Goal: Task Accomplishment & Management: Complete application form

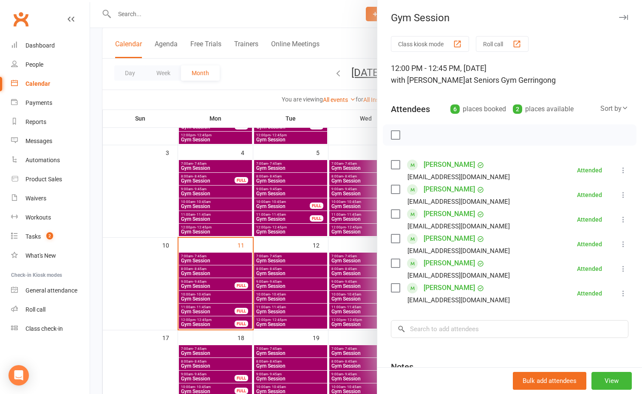
click at [204, 312] on div at bounding box center [366, 197] width 552 height 394
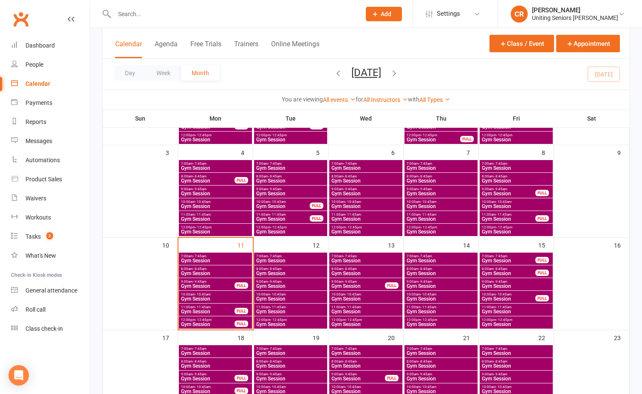
click at [204, 311] on span "Gym Session" at bounding box center [208, 311] width 54 height 5
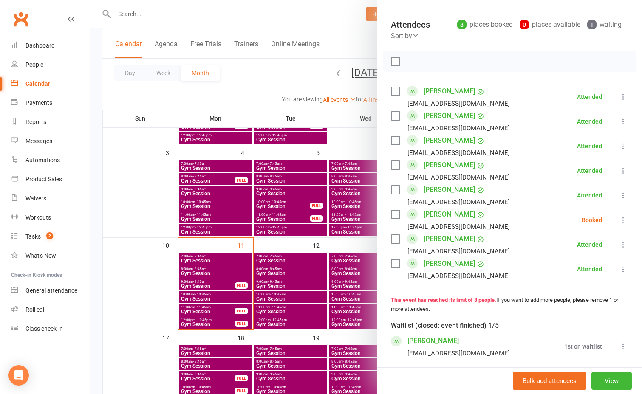
scroll to position [85, 0]
click at [393, 212] on label at bounding box center [395, 214] width 8 height 8
click at [409, 59] on icon "button" at bounding box center [413, 60] width 9 height 9
drag, startPoint x: 99, startPoint y: 248, endPoint x: 106, endPoint y: 251, distance: 7.7
click at [99, 248] on div at bounding box center [366, 197] width 552 height 394
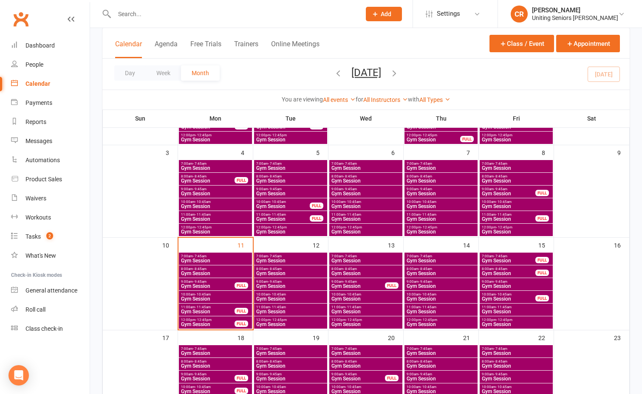
click at [293, 255] on span "7:00am - 7:45am" at bounding box center [291, 256] width 70 height 4
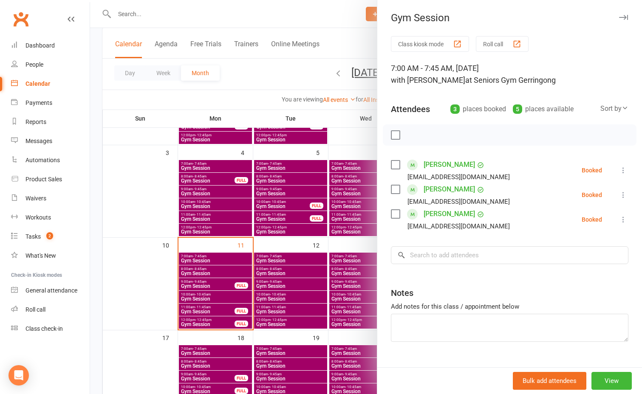
click at [233, 307] on div at bounding box center [366, 197] width 552 height 394
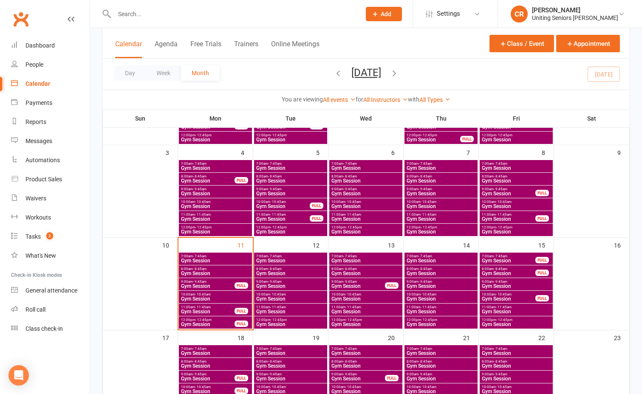
click at [280, 270] on span "- 8:45am" at bounding box center [275, 269] width 14 height 4
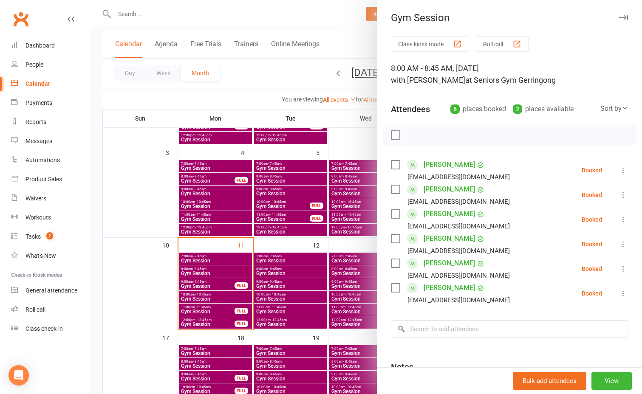
click at [279, 286] on div at bounding box center [366, 197] width 552 height 394
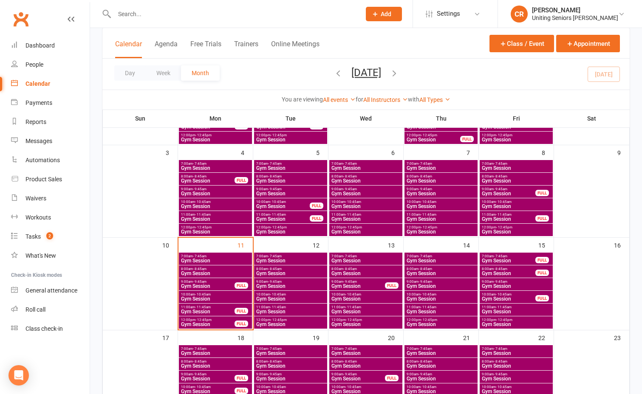
click at [279, 286] on span "Gym Session" at bounding box center [291, 286] width 70 height 5
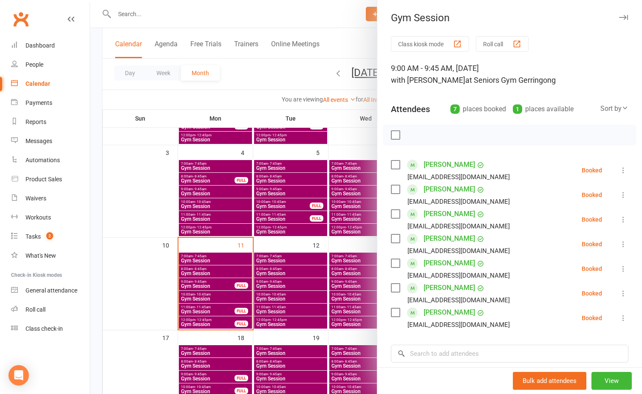
click at [278, 296] on div at bounding box center [366, 197] width 552 height 394
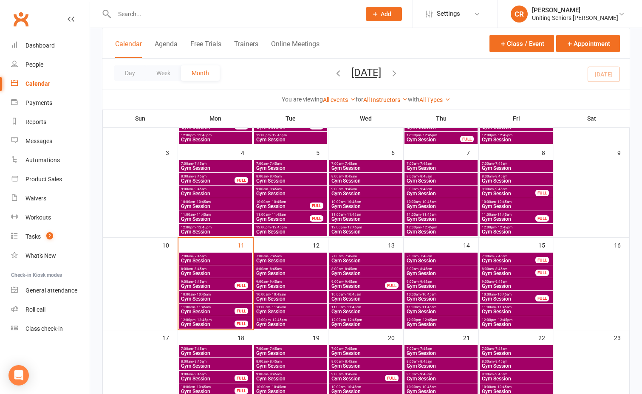
click at [278, 296] on span "- 10:45am" at bounding box center [278, 295] width 16 height 4
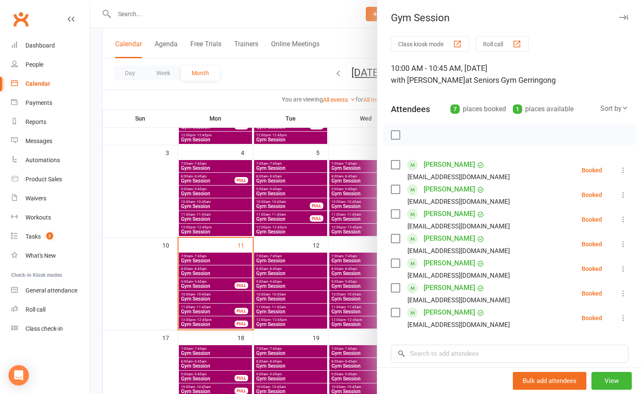
click at [121, 174] on div at bounding box center [366, 197] width 552 height 394
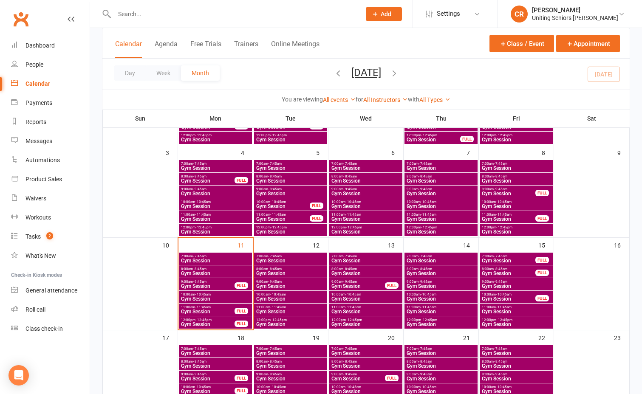
click at [384, 11] on span "Add" at bounding box center [386, 14] width 11 height 7
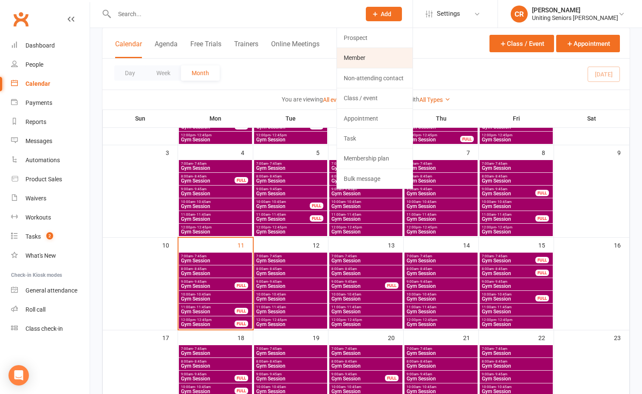
click at [390, 59] on link "Member" at bounding box center [375, 58] width 76 height 20
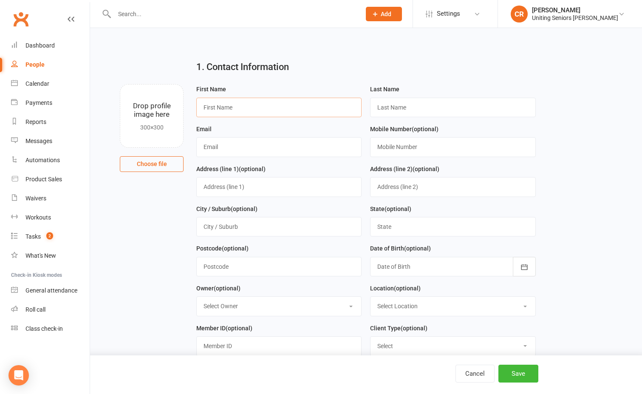
click at [288, 107] on input "text" at bounding box center [278, 108] width 165 height 20
type input "[PERSON_NAME]"
click at [272, 147] on input "text" at bounding box center [278, 147] width 165 height 20
click at [327, 145] on input "text" at bounding box center [278, 147] width 165 height 20
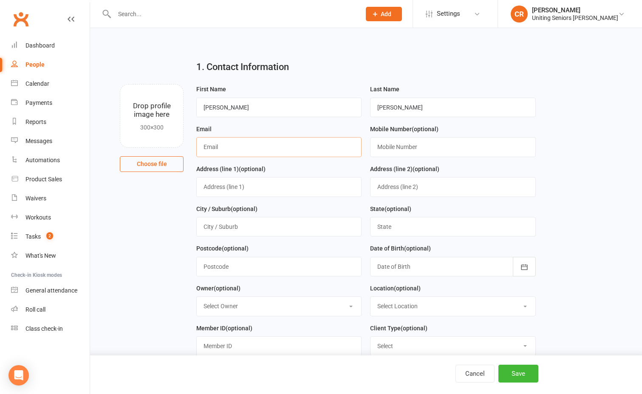
paste input "[EMAIL_ADDRESS][DOMAIN_NAME]"
type input "[EMAIL_ADDRESS][DOMAIN_NAME]"
click at [450, 155] on input "text" at bounding box center [452, 147] width 165 height 20
type input "0422317301"
click at [241, 187] on input "text" at bounding box center [278, 187] width 165 height 20
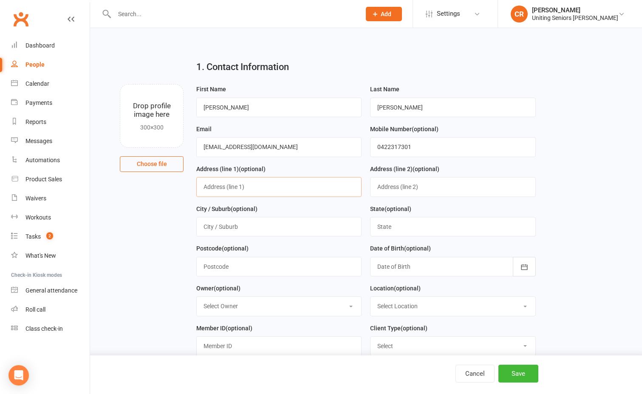
click at [313, 192] on input "text" at bounding box center [278, 187] width 165 height 20
paste input "[STREET_ADDRESS]"
type input "[STREET_ADDRESS]"
click at [279, 237] on input "text" at bounding box center [278, 227] width 165 height 20
type input "[GEOGRAPHIC_DATA]"
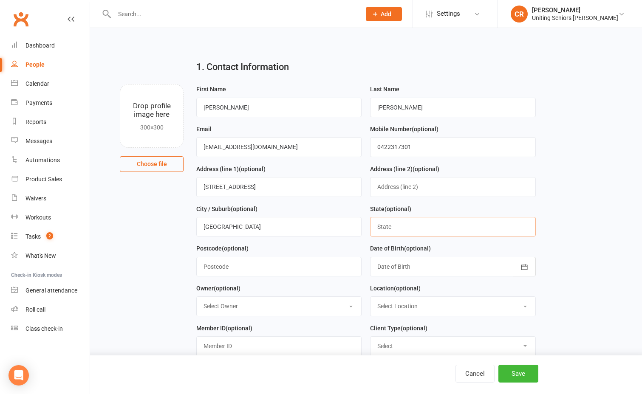
click at [443, 232] on input "text" at bounding box center [452, 227] width 165 height 20
type input "[GEOGRAPHIC_DATA]"
click at [275, 275] on input "text" at bounding box center [278, 267] width 165 height 20
type input "2534"
click at [386, 270] on div at bounding box center [452, 267] width 165 height 20
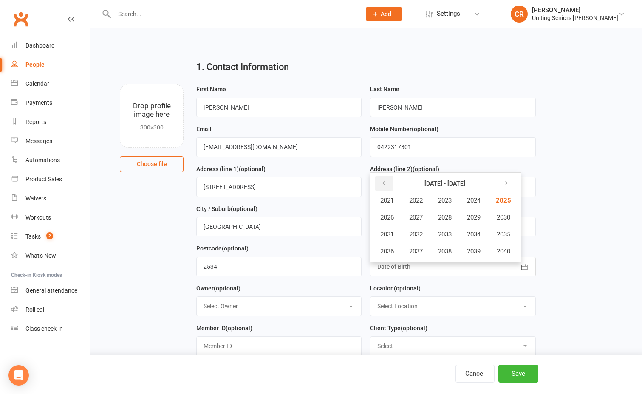
click at [384, 187] on icon "button" at bounding box center [384, 183] width 6 height 7
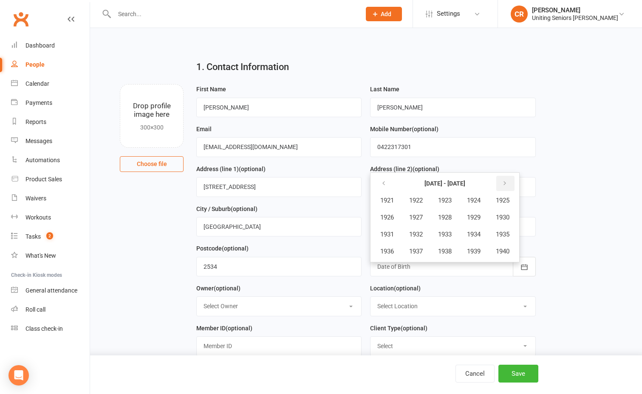
click at [503, 179] on button "button" at bounding box center [505, 183] width 18 height 15
click at [388, 258] on button "1956" at bounding box center [387, 251] width 28 height 16
click at [422, 255] on span "November" at bounding box center [432, 252] width 29 height 8
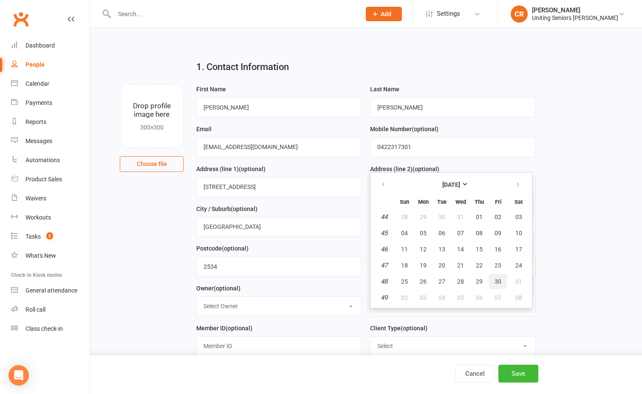
click at [499, 287] on button "30" at bounding box center [498, 281] width 18 height 15
type input "[DATE]"
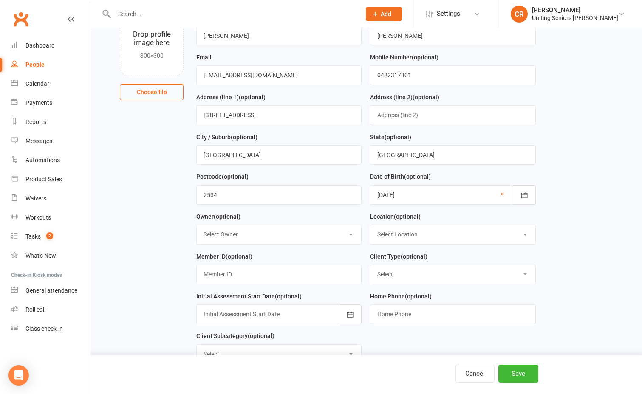
scroll to position [85, 0]
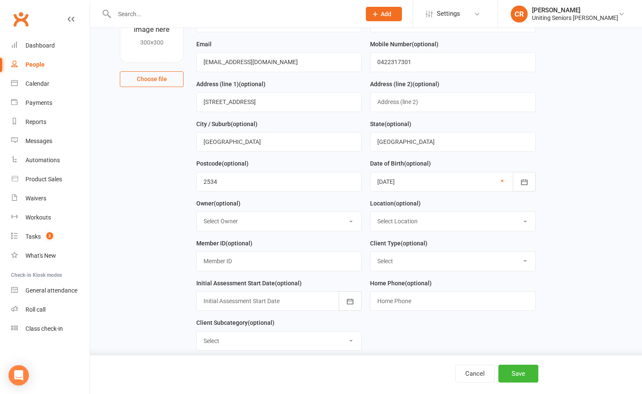
click at [241, 219] on select "Select Owner [PERSON_NAME] [PERSON_NAME] [PERSON_NAME] [PERSON_NAME] Gerringong…" at bounding box center [279, 221] width 164 height 19
select select "2"
click at [197, 214] on select "Select Owner [PERSON_NAME] [PERSON_NAME] [PERSON_NAME] [PERSON_NAME] Gerringong…" at bounding box center [279, 221] width 164 height 19
click at [407, 217] on select "Select Location Seniors [GEOGRAPHIC_DATA]" at bounding box center [452, 221] width 164 height 19
select select "0"
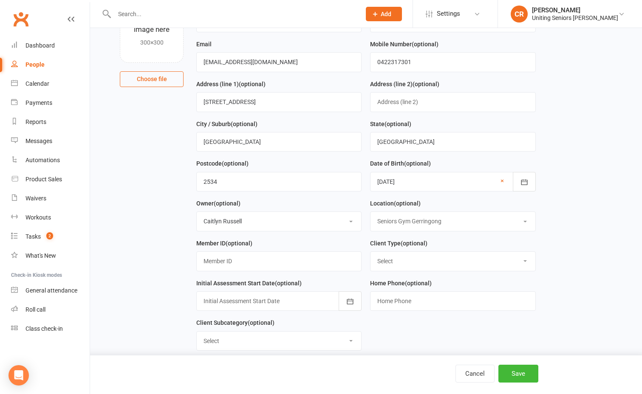
click at [370, 214] on select "Select Location Seniors [GEOGRAPHIC_DATA]" at bounding box center [452, 221] width 164 height 19
click at [299, 263] on input "text" at bounding box center [278, 261] width 165 height 20
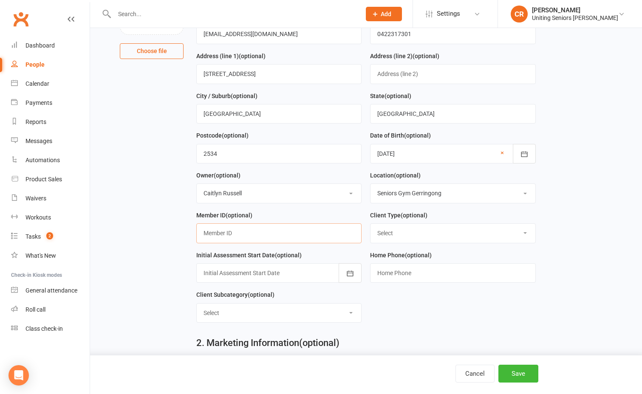
scroll to position [127, 0]
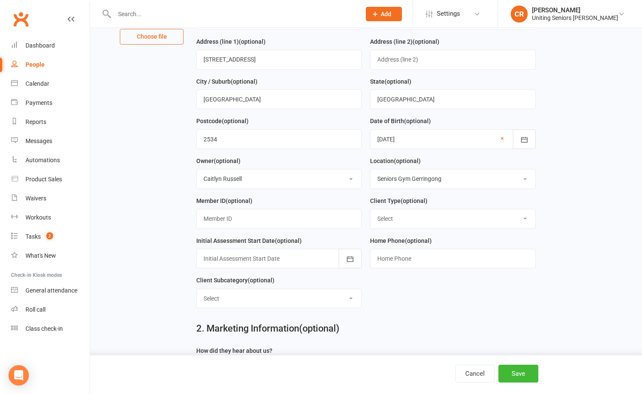
click at [373, 213] on select "Select Funded (CHSP) Foundation & Pensioner (FUP) Self-Funded (Full) DVA Unitin…" at bounding box center [452, 218] width 164 height 19
select select "Foundation & Pensioner (FUP)"
click at [370, 212] on select "Select Funded (CHSP) Foundation & Pensioner (FUP) Self-Funded (Full) DVA Unitin…" at bounding box center [452, 218] width 164 height 19
click at [290, 267] on div at bounding box center [278, 259] width 165 height 20
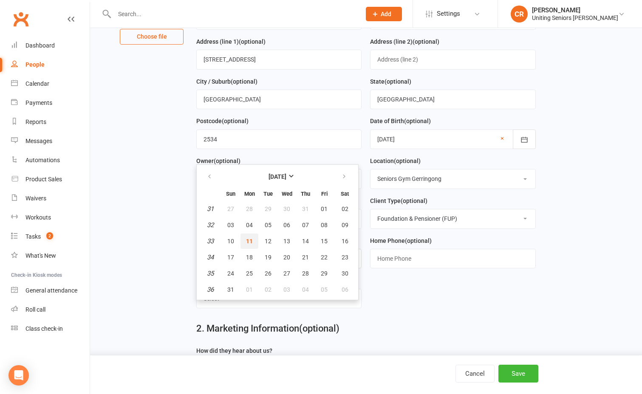
click at [248, 245] on span "11" at bounding box center [249, 241] width 7 height 7
type input "[DATE]"
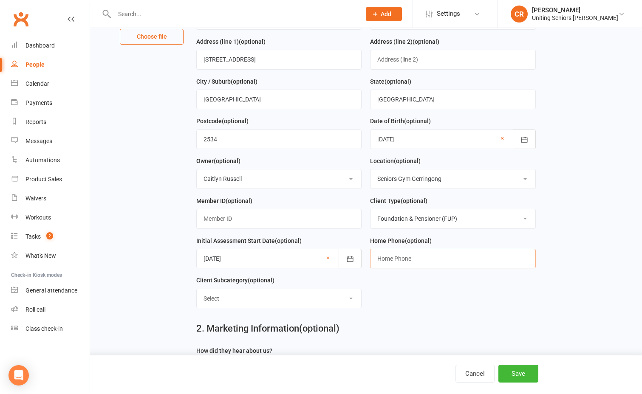
click at [395, 258] on input "text" at bounding box center [452, 259] width 165 height 20
click at [383, 286] on form "First Name [PERSON_NAME] Last Name [PERSON_NAME] Email [EMAIL_ADDRESS][DOMAIN_N…" at bounding box center [366, 136] width 348 height 358
click at [246, 308] on select "Select ILU Community" at bounding box center [279, 298] width 164 height 19
select select "Community"
click at [197, 293] on select "Select ILU Community" at bounding box center [279, 298] width 164 height 19
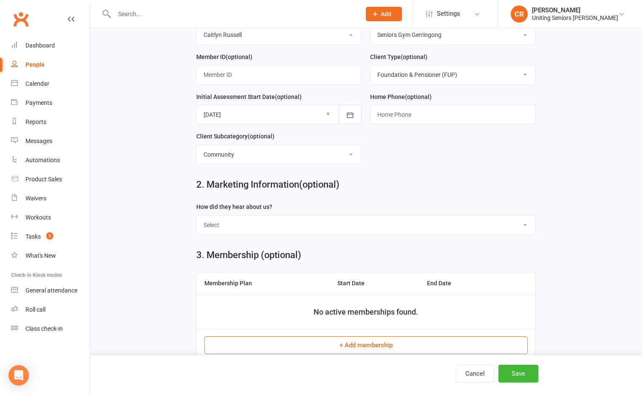
scroll to position [297, 0]
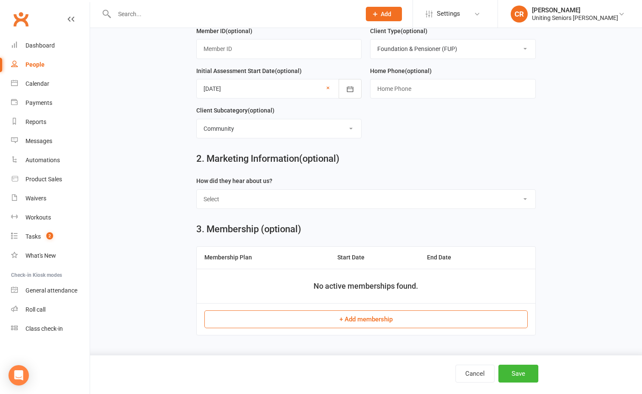
click at [272, 209] on select "Select Word of Mouth GP Hospital / Allied Health Google Social Media Independan…" at bounding box center [366, 199] width 339 height 19
select select "GP"
click at [197, 194] on select "Select Word of Mouth GP Hospital / Allied Health Google Social Media Independan…" at bounding box center [366, 199] width 339 height 19
click at [273, 207] on select "Select Word of Mouth GP Hospital / Allied Health Google Social Media Independan…" at bounding box center [366, 199] width 339 height 19
click at [197, 194] on select "Select Word of Mouth GP Hospital / Allied Health Google Social Media Independan…" at bounding box center [366, 199] width 339 height 19
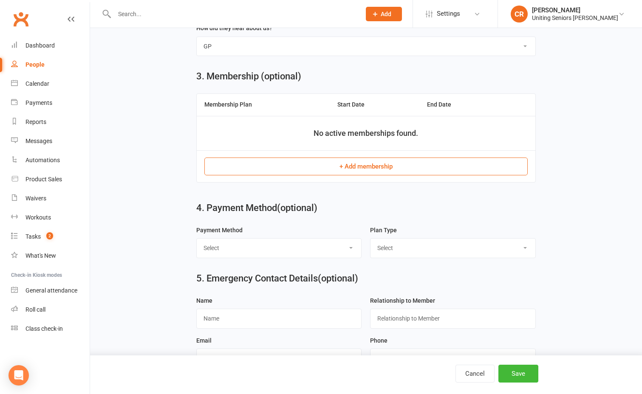
scroll to position [467, 0]
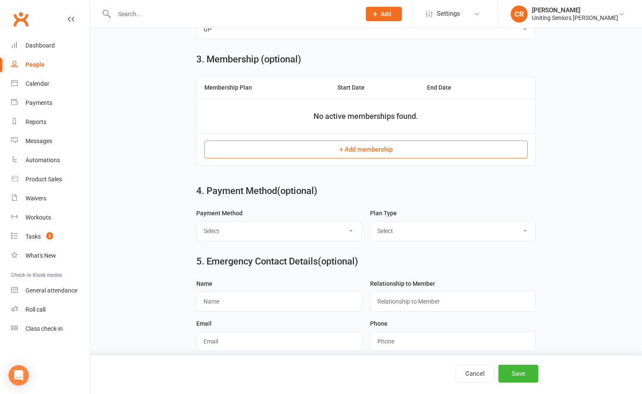
click at [337, 152] on button "+ Add membership" at bounding box center [365, 150] width 323 height 18
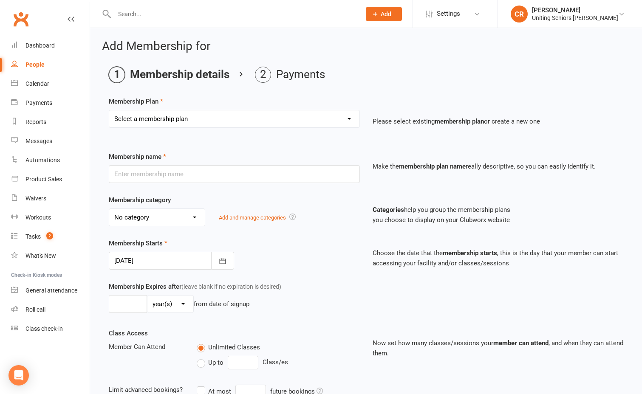
click at [166, 126] on select "Select a membership plan Create new Membership Plan Initial Assessment + Set Up…" at bounding box center [234, 118] width 250 height 17
select select "2"
click at [109, 110] on select "Select a membership plan Create new Membership Plan Initial Assessment + Set Up…" at bounding box center [234, 118] width 250 height 17
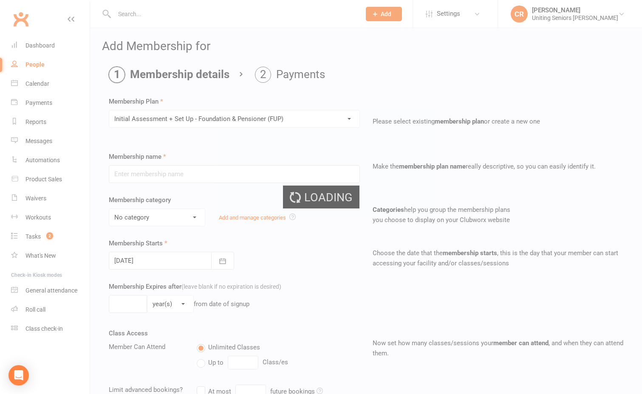
type input "Initial Assessment + Set Up - Foundation & Pensioner (FUP)"
select select "4"
type input "3"
select select "2"
type input "5"
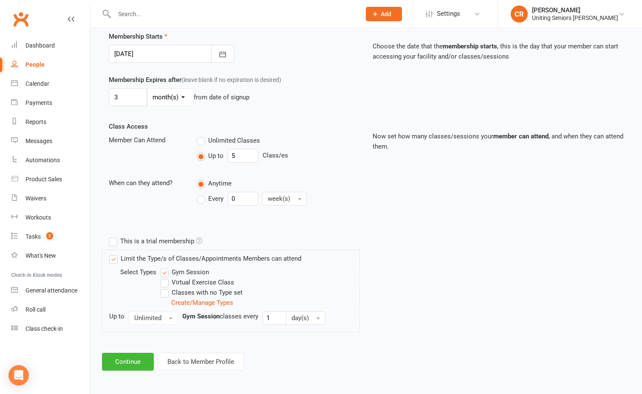
scroll to position [208, 0]
click at [146, 366] on button "Continue" at bounding box center [128, 361] width 52 height 18
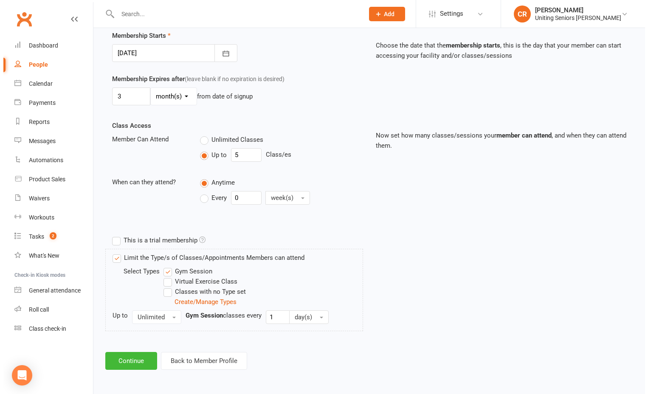
scroll to position [0, 0]
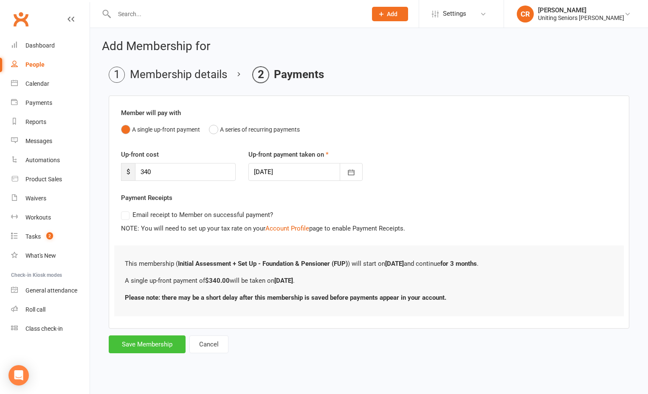
click at [161, 351] on button "Save Membership" at bounding box center [147, 345] width 77 height 18
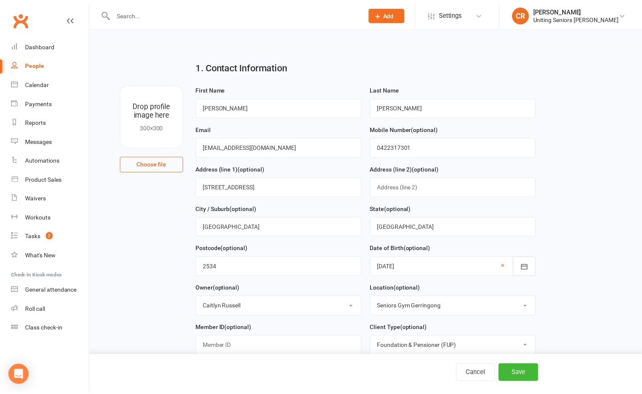
scroll to position [517, 0]
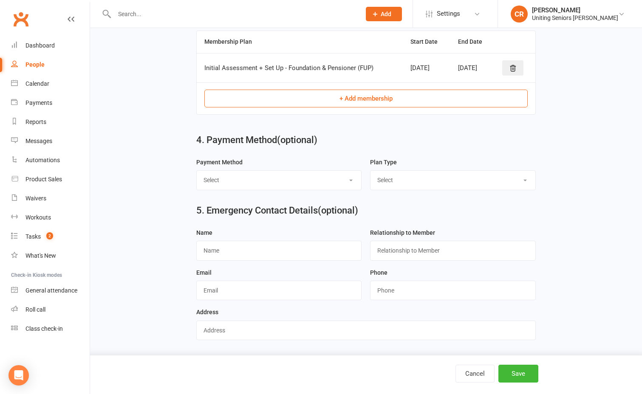
click at [259, 191] on div "Payment Method Select Direct Debit Direct Deposit / Bank Transfer Cheque BPay C…" at bounding box center [279, 177] width 174 height 40
click at [261, 179] on select "Select Direct Debit Direct Deposit / Bank Transfer Cheque BPay Credit Card by P…" at bounding box center [279, 180] width 164 height 19
select select "Credit Card by Phone"
click at [197, 171] on select "Select Direct Debit Direct Deposit / Bank Transfer Cheque BPay Credit Card by P…" at bounding box center [279, 180] width 164 height 19
click at [425, 172] on select "Select Ongoing Single-Service" at bounding box center [452, 180] width 164 height 19
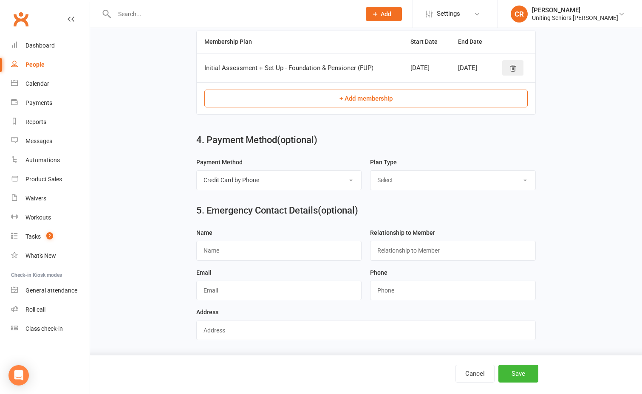
select select "Single-Service"
click at [370, 171] on select "Select Ongoing Single-Service" at bounding box center [452, 180] width 164 height 19
click at [226, 254] on input "text" at bounding box center [278, 251] width 165 height 20
type input "[PERSON_NAME]"
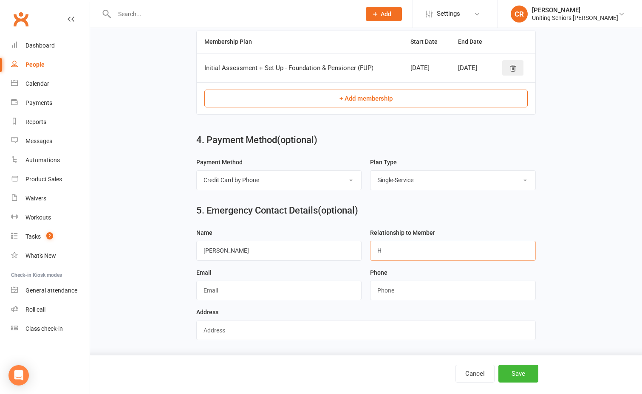
type input "Husband/Partner"
type input "0422317300"
click at [531, 375] on button "Save" at bounding box center [518, 374] width 40 height 18
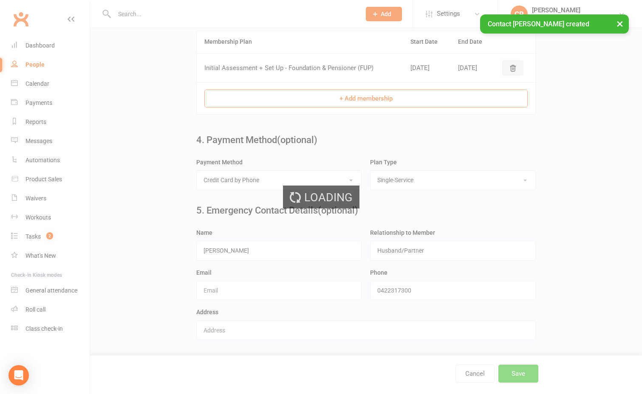
scroll to position [0, 0]
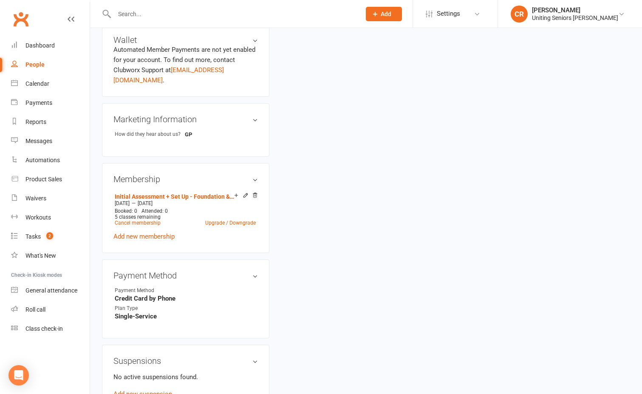
scroll to position [510, 0]
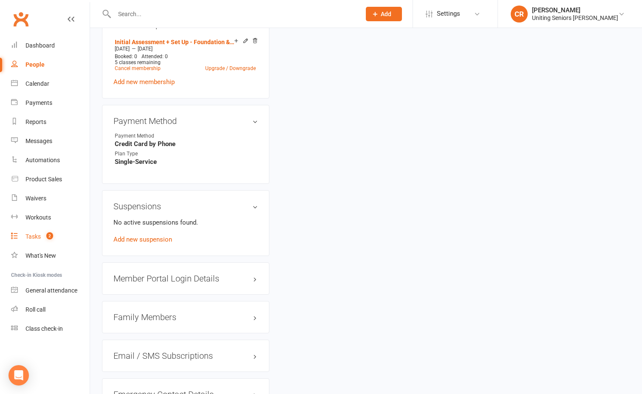
click at [48, 241] on link "Tasks 2" at bounding box center [50, 236] width 79 height 19
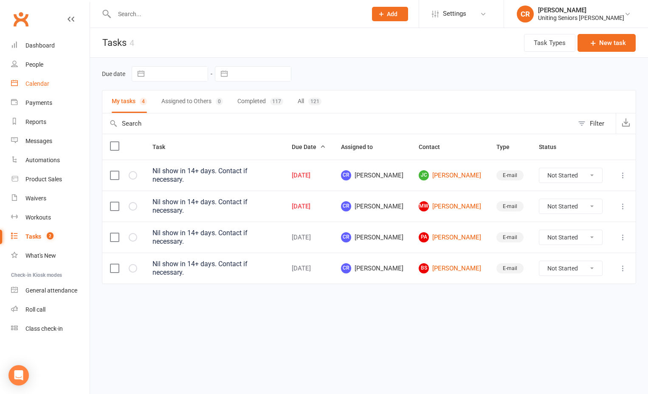
click at [22, 79] on link "Calendar" at bounding box center [50, 83] width 79 height 19
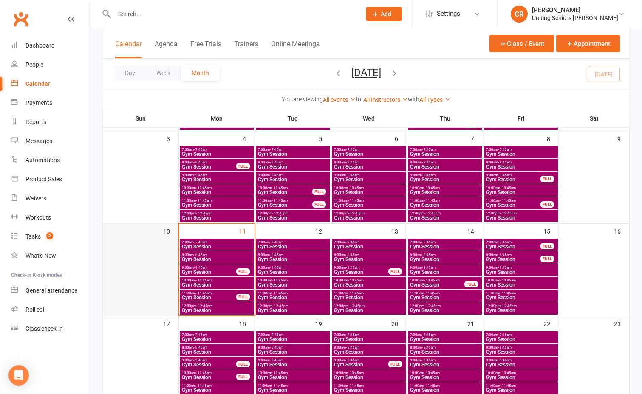
scroll to position [170, 0]
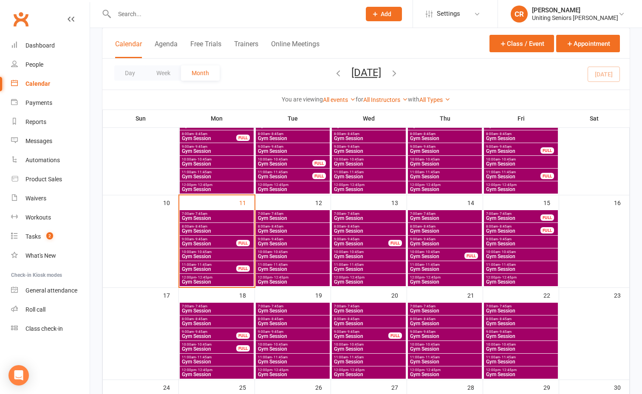
click at [199, 239] on span "- 9:45am" at bounding box center [201, 239] width 14 height 4
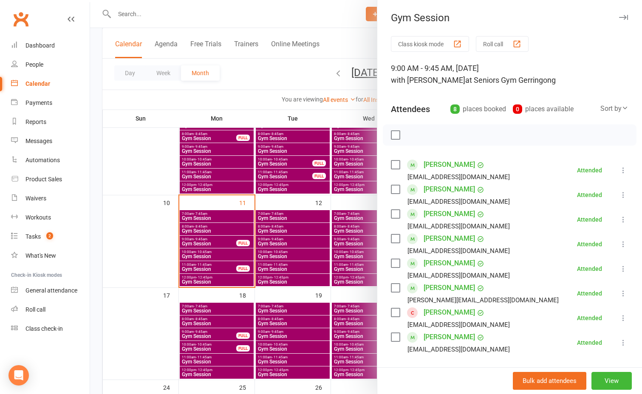
click at [199, 239] on div at bounding box center [366, 197] width 552 height 394
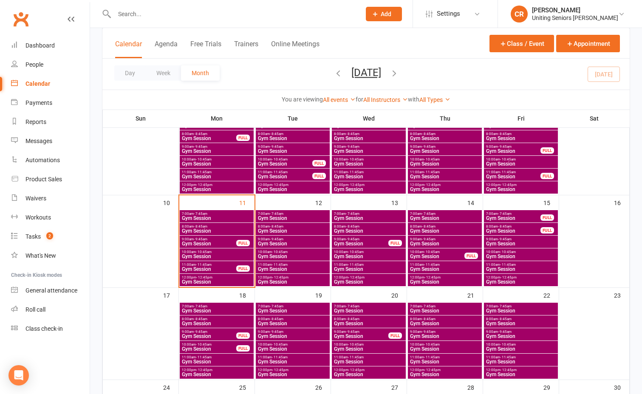
click at [283, 216] on span "Gym Session" at bounding box center [292, 218] width 71 height 5
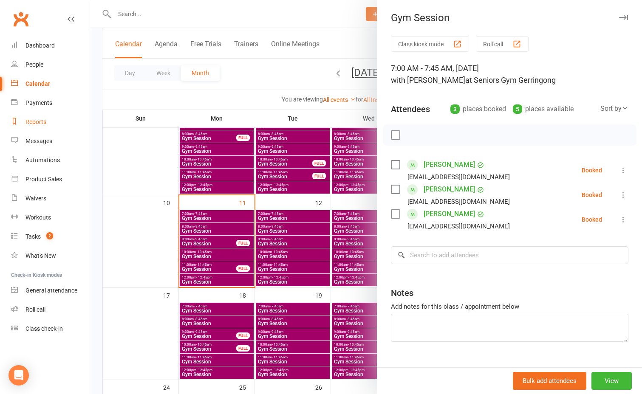
click at [33, 118] on link "Reports" at bounding box center [50, 122] width 79 height 19
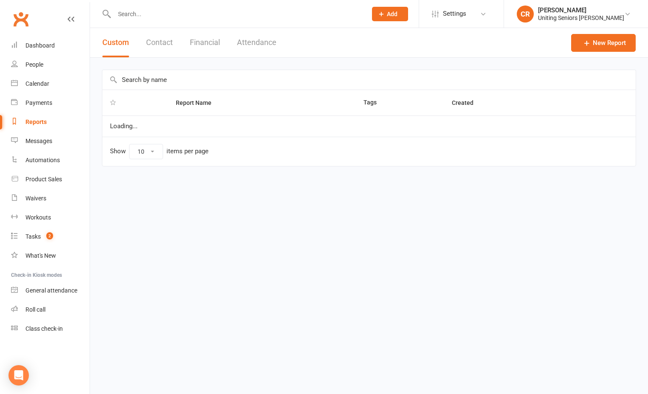
select select "50"
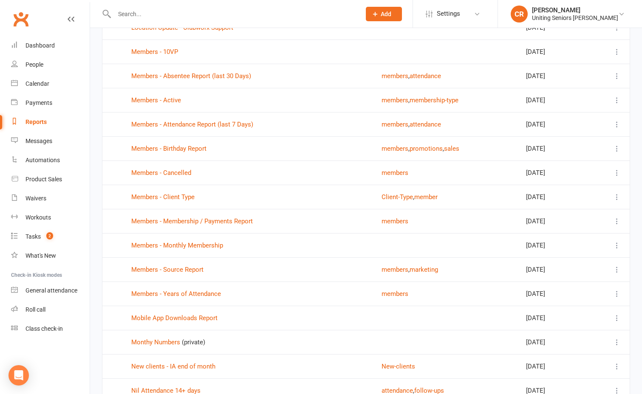
scroll to position [892, 0]
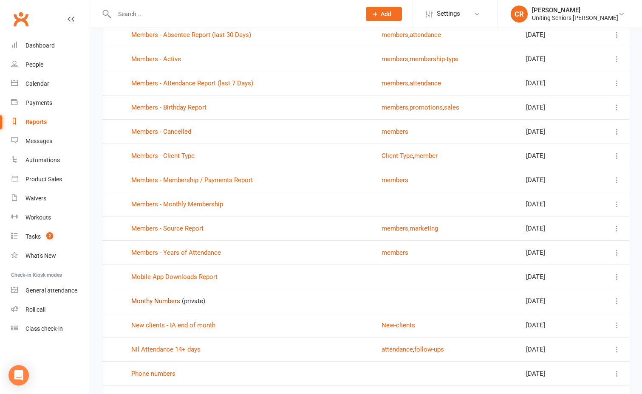
click at [170, 301] on link "Monthy Numbers" at bounding box center [155, 301] width 49 height 8
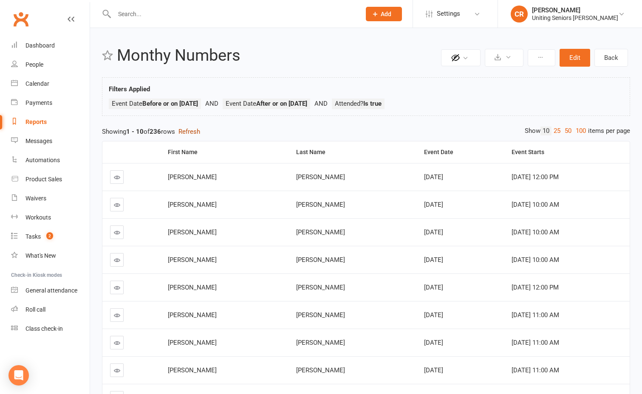
click at [197, 128] on button "Refresh" at bounding box center [189, 132] width 22 height 10
